Goal: Transaction & Acquisition: Book appointment/travel/reservation

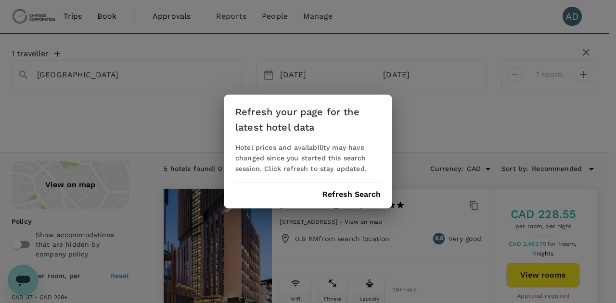
click at [344, 195] on button "Refresh Search" at bounding box center [351, 194] width 58 height 9
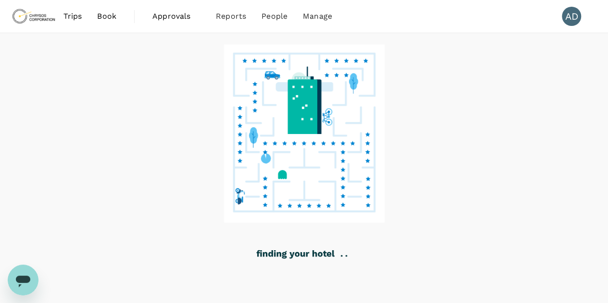
click at [112, 21] on span "Book" at bounding box center [106, 17] width 19 height 12
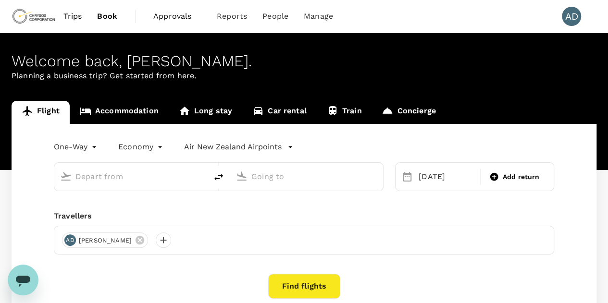
type input "[GEOGRAPHIC_DATA], [GEOGRAPHIC_DATA] (any)"
type input "Vancouver Intl (YVR)"
type input "[GEOGRAPHIC_DATA], [GEOGRAPHIC_DATA] (any)"
type input "Vancouver Intl (YVR)"
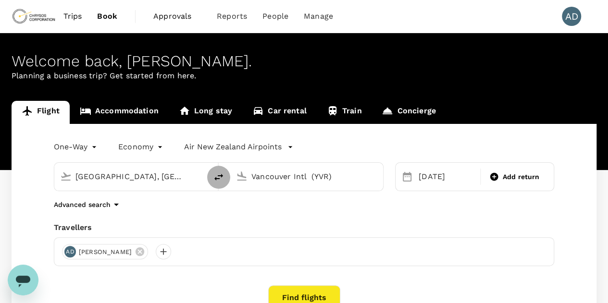
click at [216, 178] on icon "delete" at bounding box center [219, 177] width 9 height 7
type input "Vancouver Intl (YVR)"
type input "[GEOGRAPHIC_DATA], [GEOGRAPHIC_DATA] (any)"
click at [438, 176] on div "[DATE]" at bounding box center [446, 176] width 63 height 19
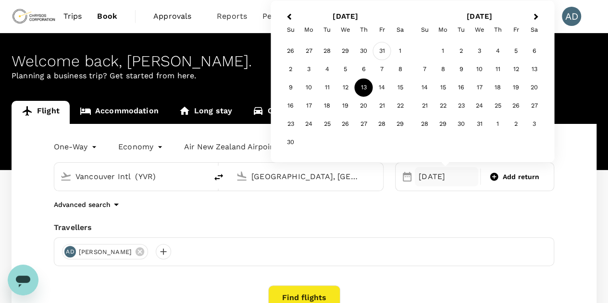
click at [384, 50] on div "31" at bounding box center [382, 51] width 18 height 18
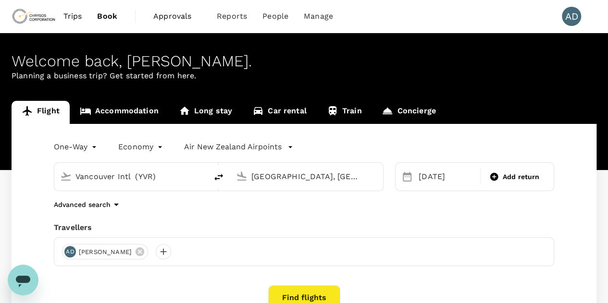
click at [296, 294] on button "Find flights" at bounding box center [304, 298] width 72 height 25
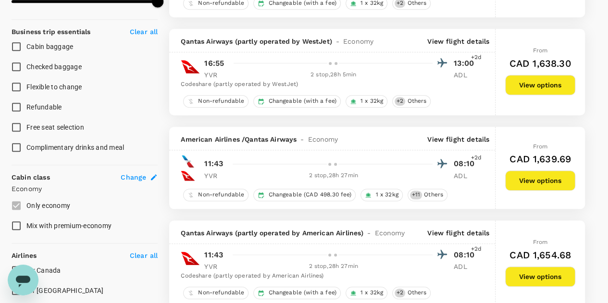
scroll to position [433, 0]
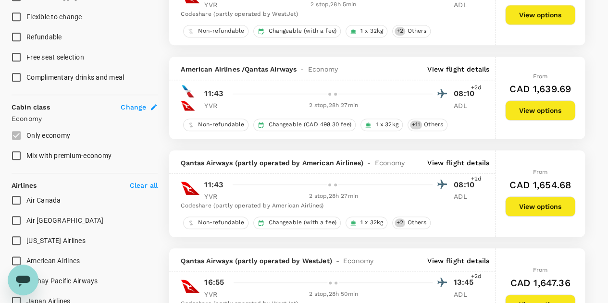
click at [13, 196] on input "Air Canada" at bounding box center [16, 200] width 20 height 20
checkbox input "true"
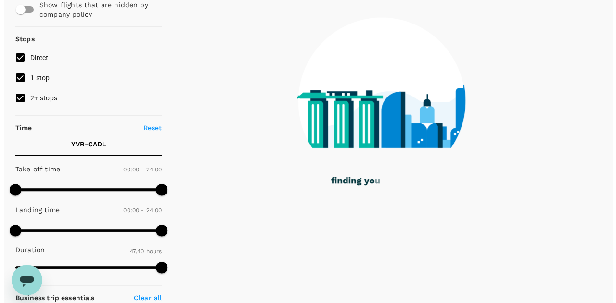
scroll to position [0, 0]
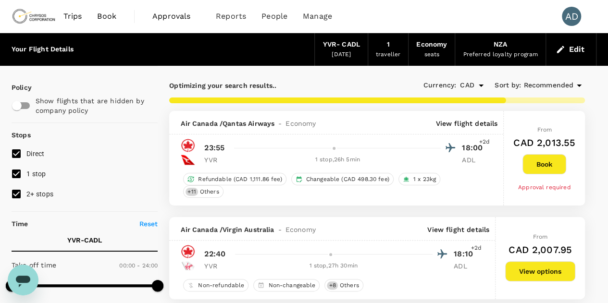
click at [574, 47] on button "Edit" at bounding box center [571, 49] width 35 height 15
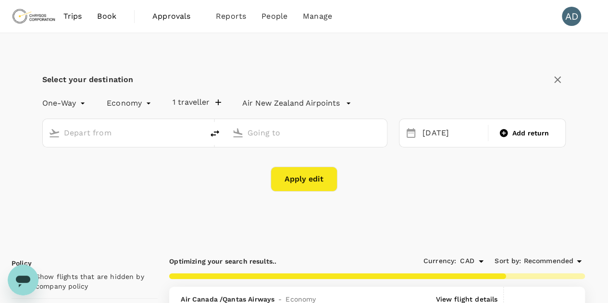
type input "Vancouver Intl (YVR)"
type input "[GEOGRAPHIC_DATA], [GEOGRAPHIC_DATA] (any)"
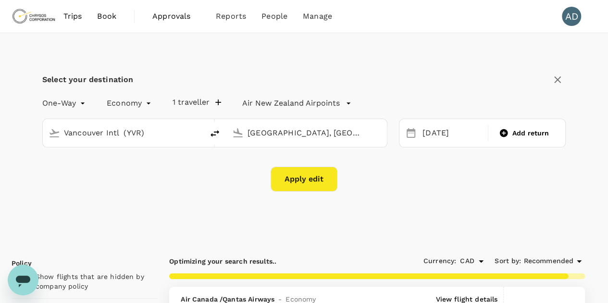
click at [560, 79] on icon "button" at bounding box center [558, 80] width 12 height 12
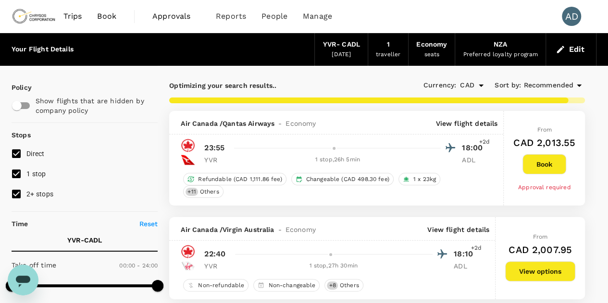
click at [461, 120] on p "View flight details" at bounding box center [467, 124] width 62 height 10
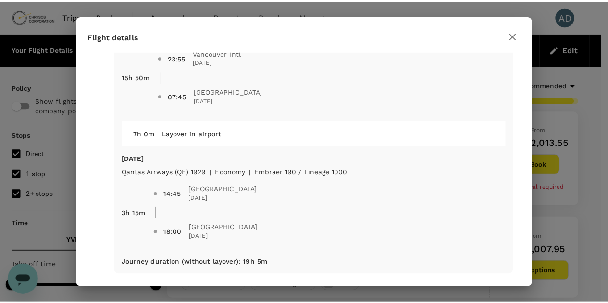
scroll to position [64, 0]
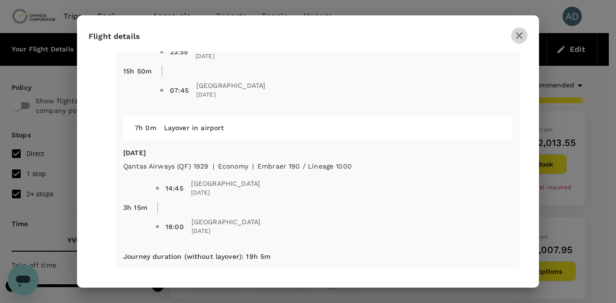
click at [517, 39] on icon "button" at bounding box center [519, 36] width 12 height 12
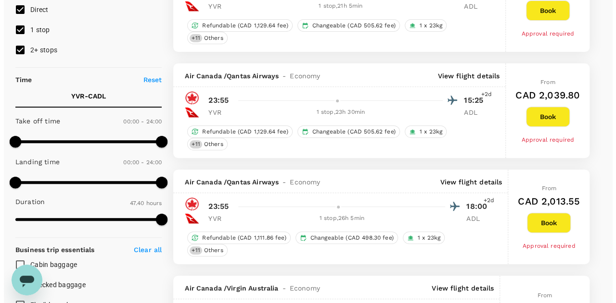
scroll to position [0, 0]
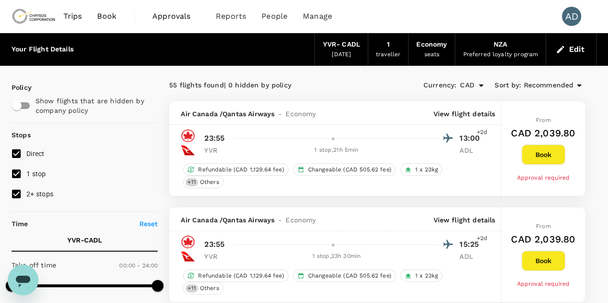
click at [535, 83] on span "Recommended" at bounding box center [549, 85] width 50 height 11
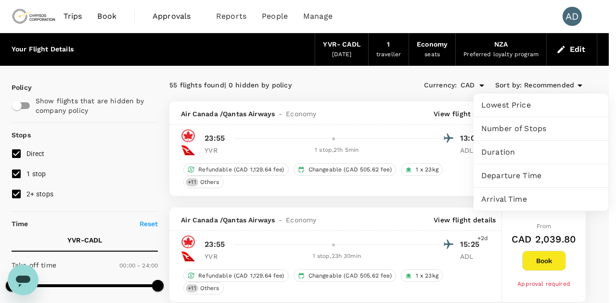
click at [519, 104] on span "Lowest Price" at bounding box center [540, 106] width 119 height 12
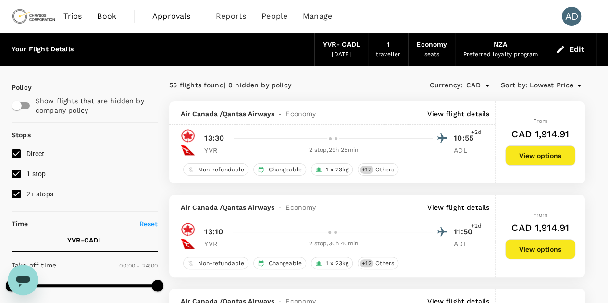
click at [444, 112] on p "View flight details" at bounding box center [459, 114] width 62 height 10
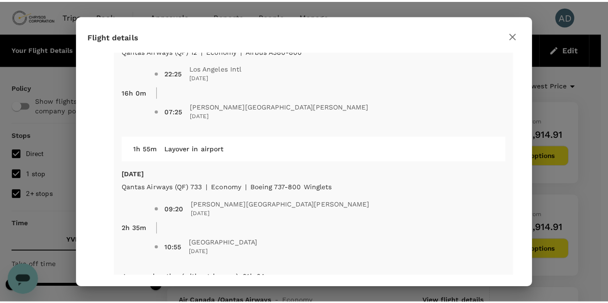
scroll to position [192, 0]
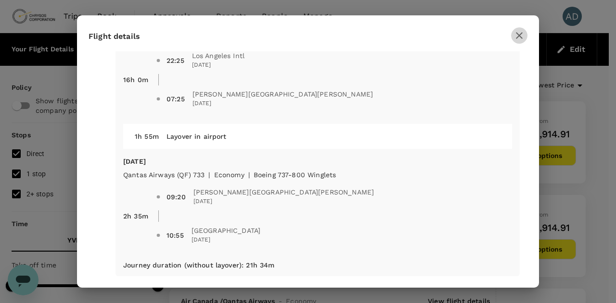
click at [514, 36] on icon "button" at bounding box center [519, 36] width 12 height 12
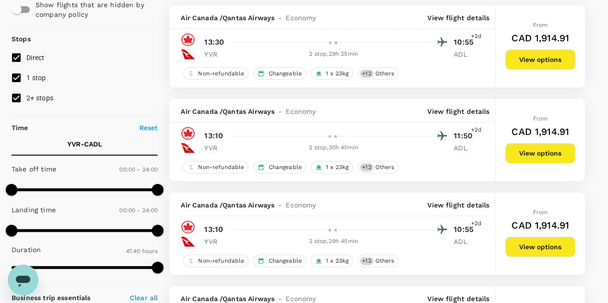
scroll to position [0, 0]
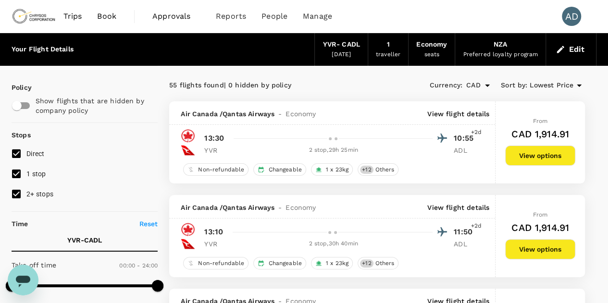
click at [174, 80] on div "55 flights found | 0 hidden by policy" at bounding box center [273, 85] width 208 height 11
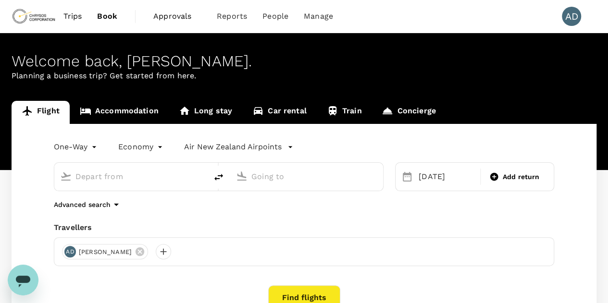
type input "Vancouver Intl (YVR)"
type input "[GEOGRAPHIC_DATA], [GEOGRAPHIC_DATA] (any)"
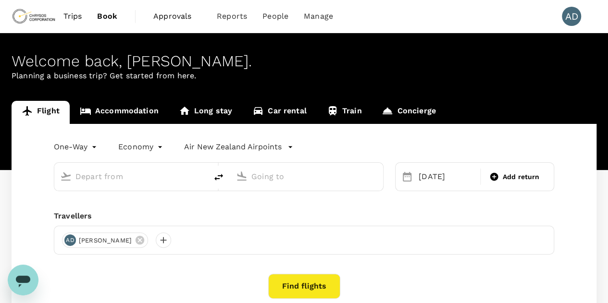
type input "Vancouver Intl (YVR)"
type input "[GEOGRAPHIC_DATA], [GEOGRAPHIC_DATA] (any)"
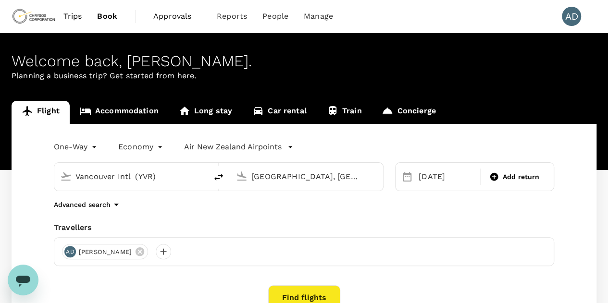
click at [217, 180] on icon "delete" at bounding box center [219, 178] width 12 height 12
type input "[GEOGRAPHIC_DATA], [GEOGRAPHIC_DATA] (any)"
type input "Vancouver Intl (YVR)"
click at [151, 180] on input "[GEOGRAPHIC_DATA], [GEOGRAPHIC_DATA] (any)" at bounding box center [132, 176] width 112 height 15
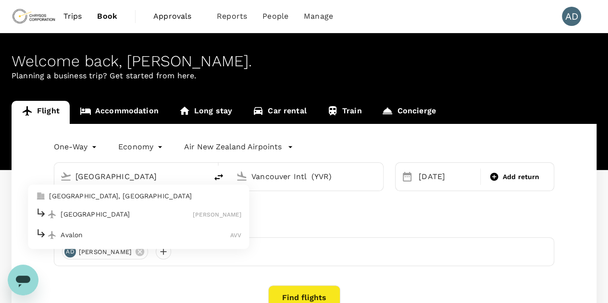
click at [81, 197] on p "[GEOGRAPHIC_DATA], [GEOGRAPHIC_DATA]" at bounding box center [145, 197] width 192 height 10
type input "[GEOGRAPHIC_DATA], [GEOGRAPHIC_DATA] (any)"
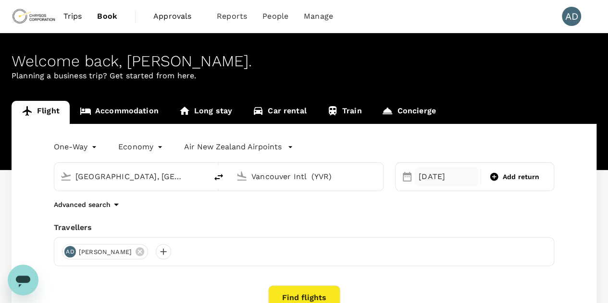
click at [419, 177] on div "[DATE]" at bounding box center [446, 176] width 63 height 19
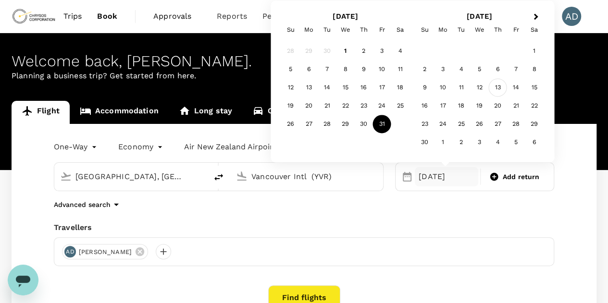
click at [496, 89] on div "13" at bounding box center [498, 88] width 18 height 18
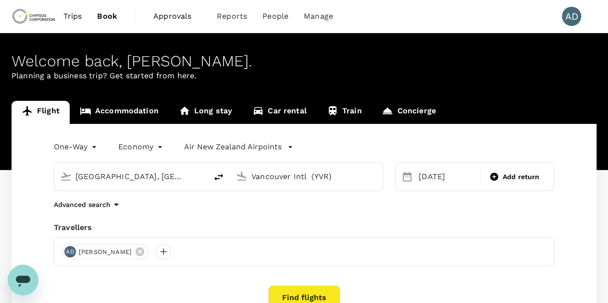
click at [408, 177] on icon at bounding box center [408, 177] width 12 height 12
click at [431, 177] on div "[DATE]" at bounding box center [446, 176] width 63 height 19
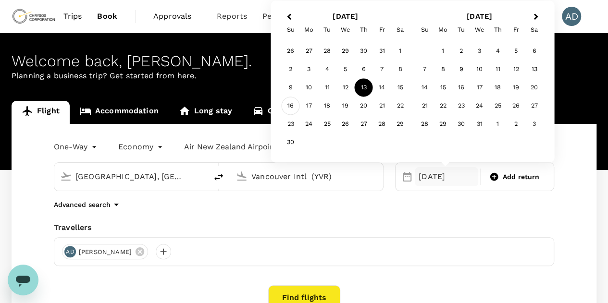
click at [289, 106] on div "16" at bounding box center [291, 106] width 18 height 18
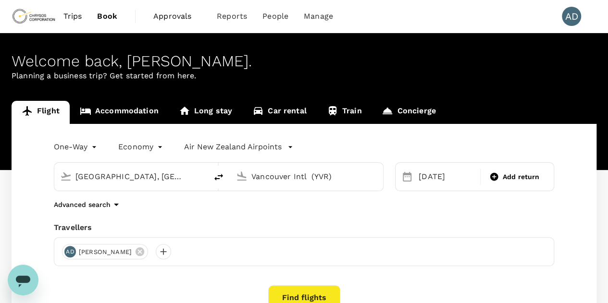
click at [315, 298] on button "Find flights" at bounding box center [304, 298] width 72 height 25
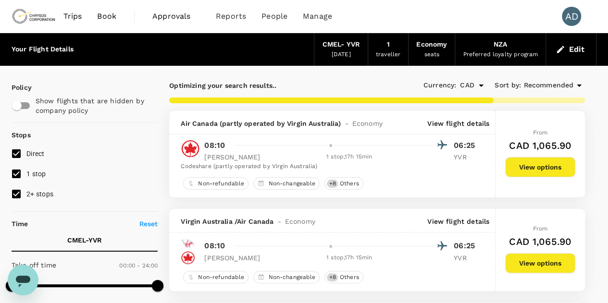
type input "2769"
checkbox input "false"
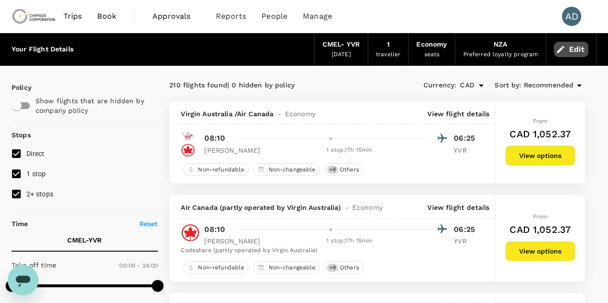
click at [573, 49] on button "Edit" at bounding box center [571, 49] width 35 height 15
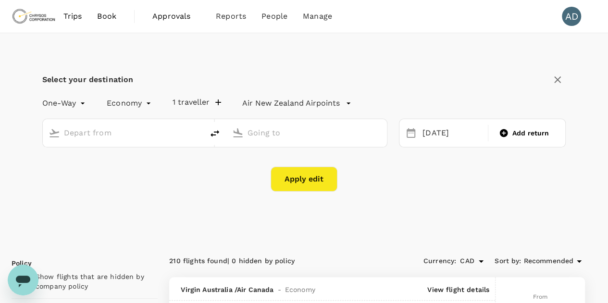
type input "[GEOGRAPHIC_DATA], [GEOGRAPHIC_DATA] (any)"
type input "Vancouver Intl (YVR)"
click at [214, 135] on icon "delete" at bounding box center [215, 133] width 9 height 7
type input "Vancouver Intl (YVR)"
click at [278, 131] on input "[GEOGRAPHIC_DATA], [GEOGRAPHIC_DATA] (any)" at bounding box center [307, 133] width 119 height 15
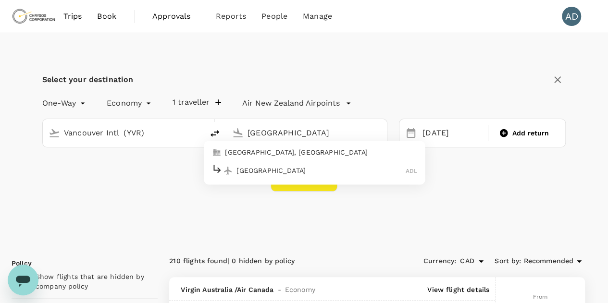
click at [256, 152] on p "[GEOGRAPHIC_DATA], [GEOGRAPHIC_DATA]" at bounding box center [321, 153] width 192 height 10
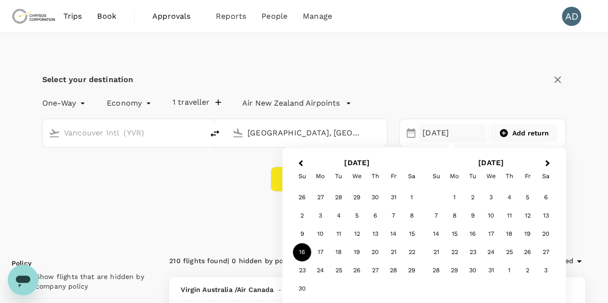
type input "[GEOGRAPHIC_DATA], [GEOGRAPHIC_DATA] (any)"
click at [532, 134] on span "Add return" at bounding box center [531, 133] width 37 height 10
type input "roundtrip"
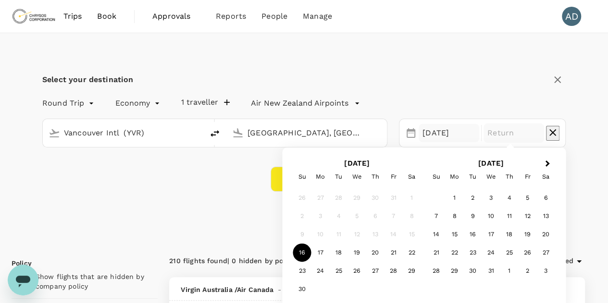
click at [434, 135] on div "[DATE]" at bounding box center [449, 133] width 61 height 19
click at [394, 196] on div "31" at bounding box center [394, 198] width 18 height 18
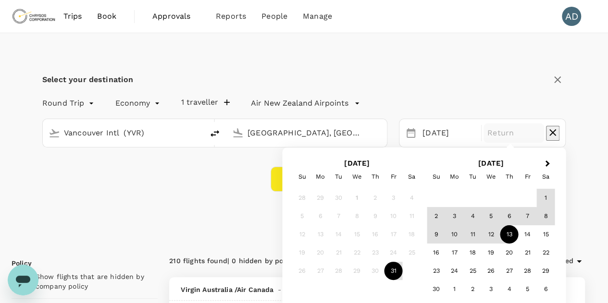
click at [508, 233] on div "13" at bounding box center [510, 235] width 18 height 18
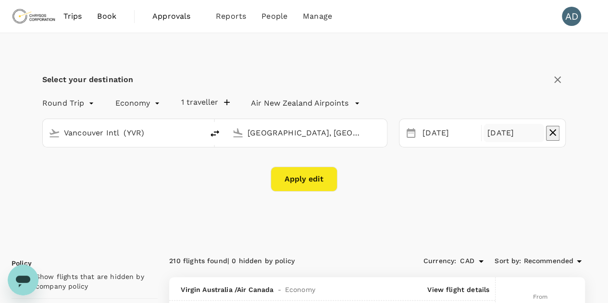
click at [307, 180] on button "Apply edit" at bounding box center [304, 179] width 67 height 25
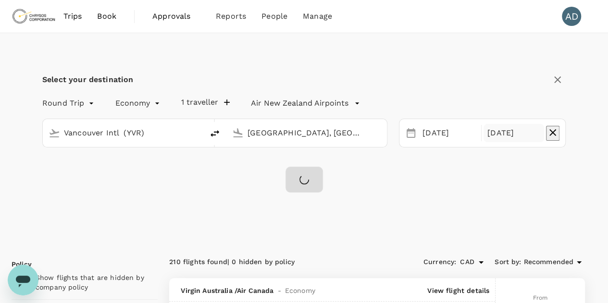
checkbox input "false"
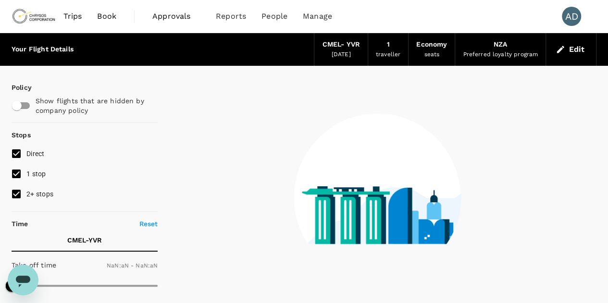
type input "1440"
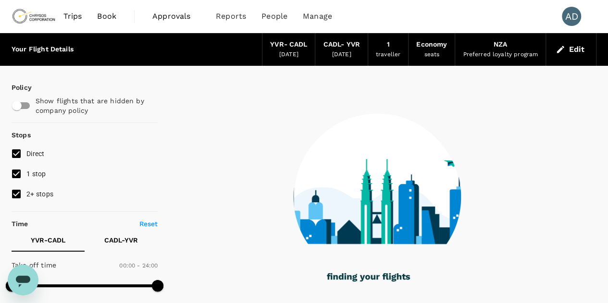
type input "2190"
checkbox input "true"
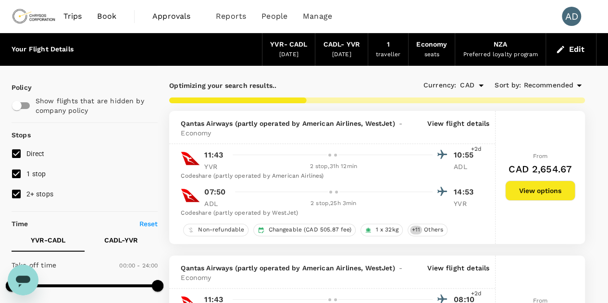
type input "CAD"
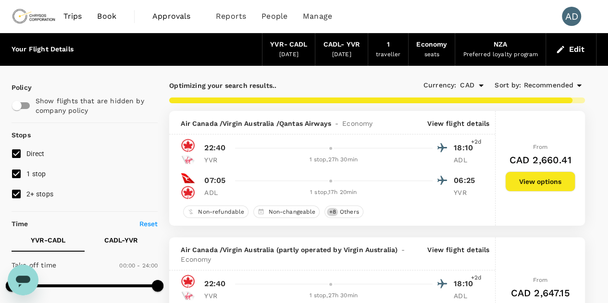
type input "2510"
click at [453, 122] on p "View flight details" at bounding box center [459, 124] width 62 height 10
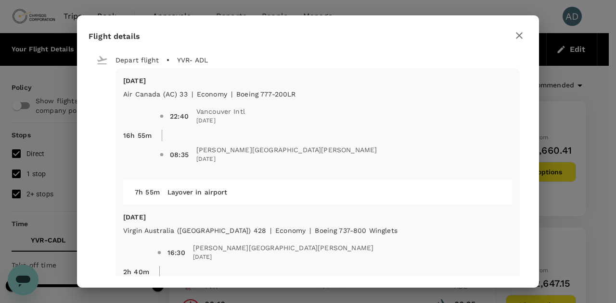
click at [520, 35] on icon "button" at bounding box center [519, 36] width 12 height 12
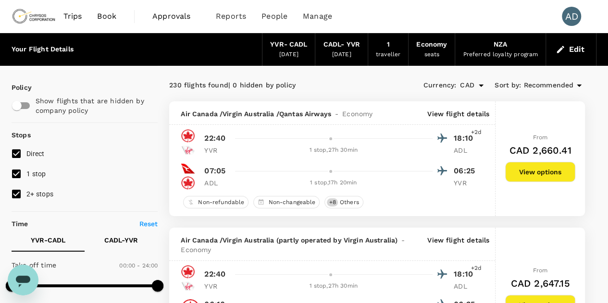
click at [453, 116] on p "View flight details" at bounding box center [459, 114] width 62 height 10
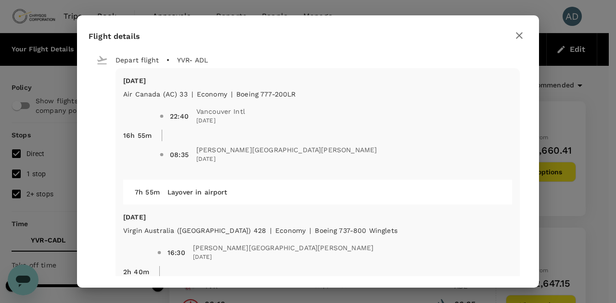
click at [521, 31] on icon "button" at bounding box center [519, 36] width 12 height 12
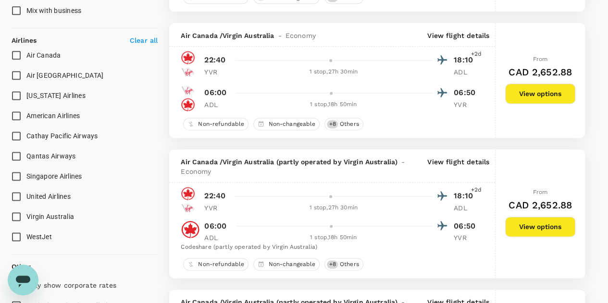
scroll to position [481, 0]
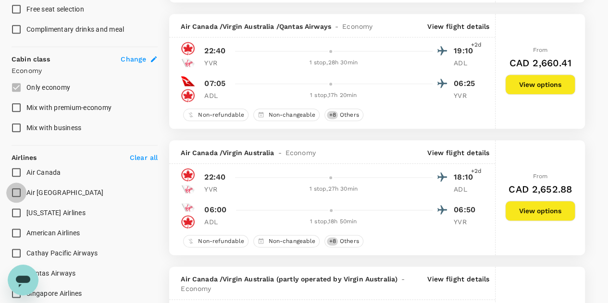
click at [18, 191] on input "Air [GEOGRAPHIC_DATA]" at bounding box center [16, 193] width 20 height 20
checkbox input "true"
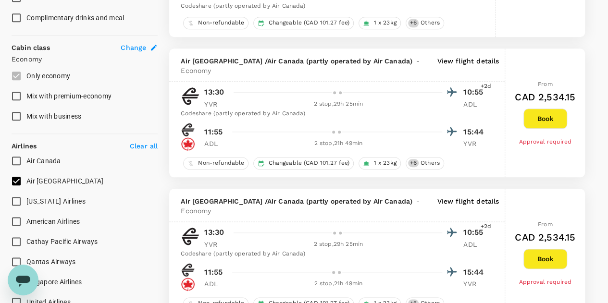
scroll to position [529, 0]
